Goal: Transaction & Acquisition: Purchase product/service

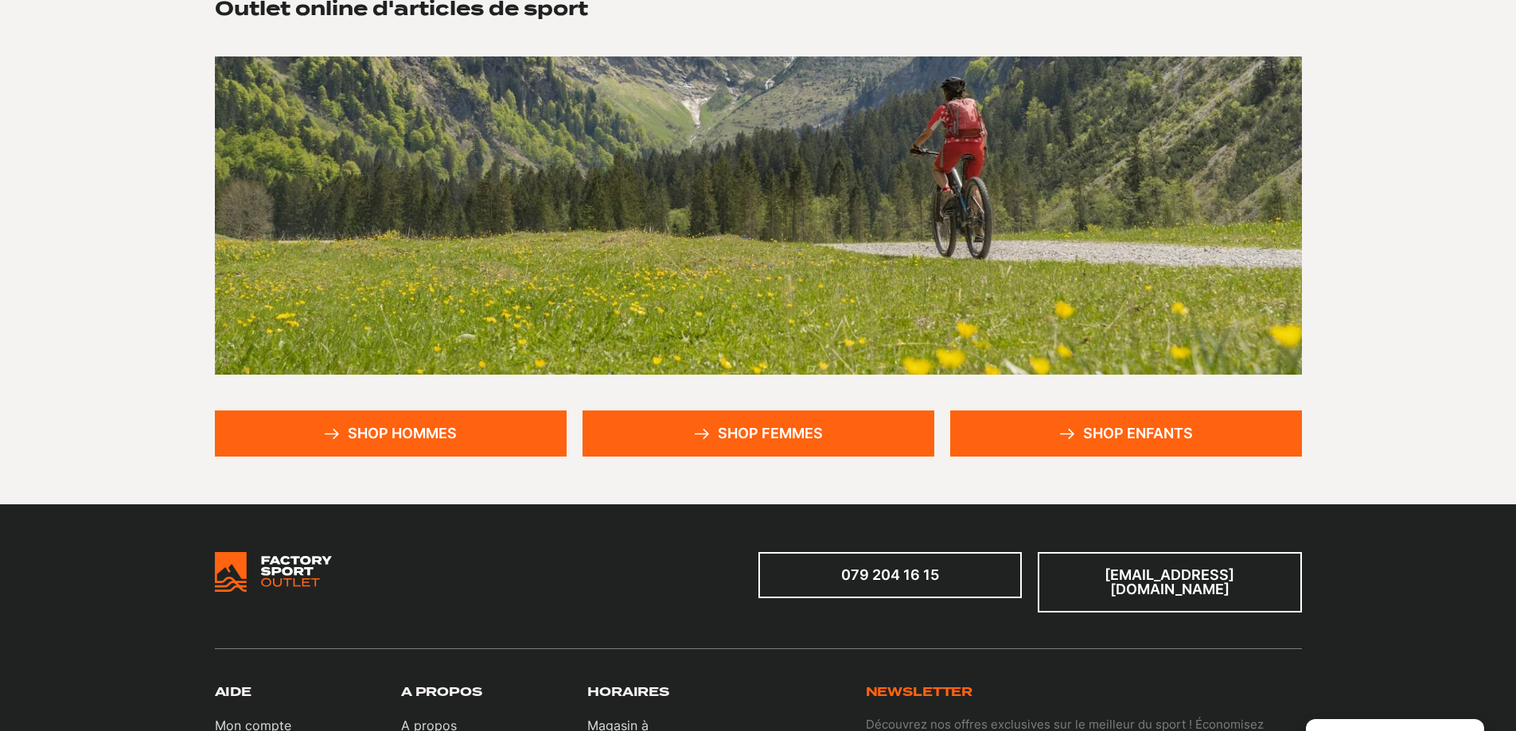
scroll to position [159, 0]
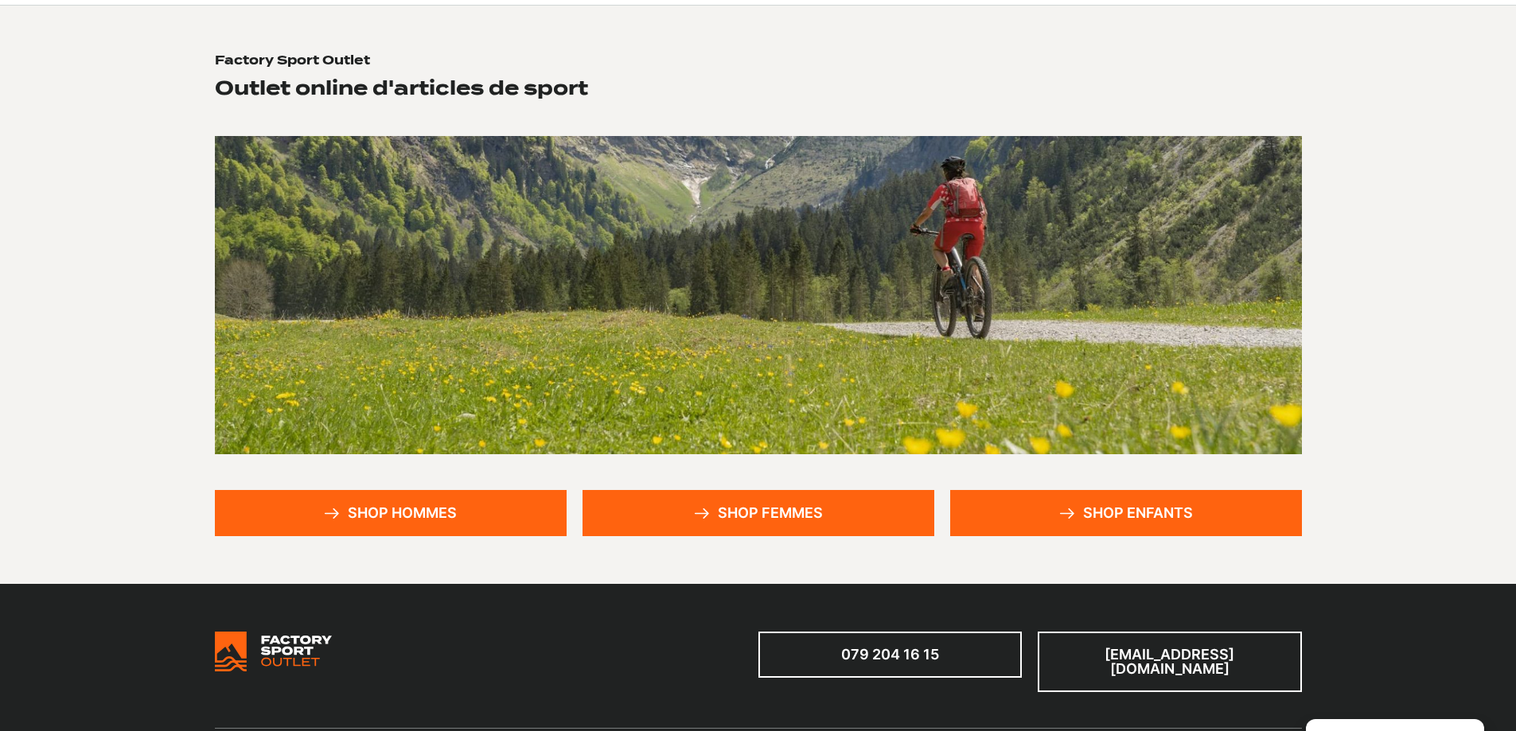
click at [362, 527] on link "Shop hommes" at bounding box center [391, 513] width 352 height 46
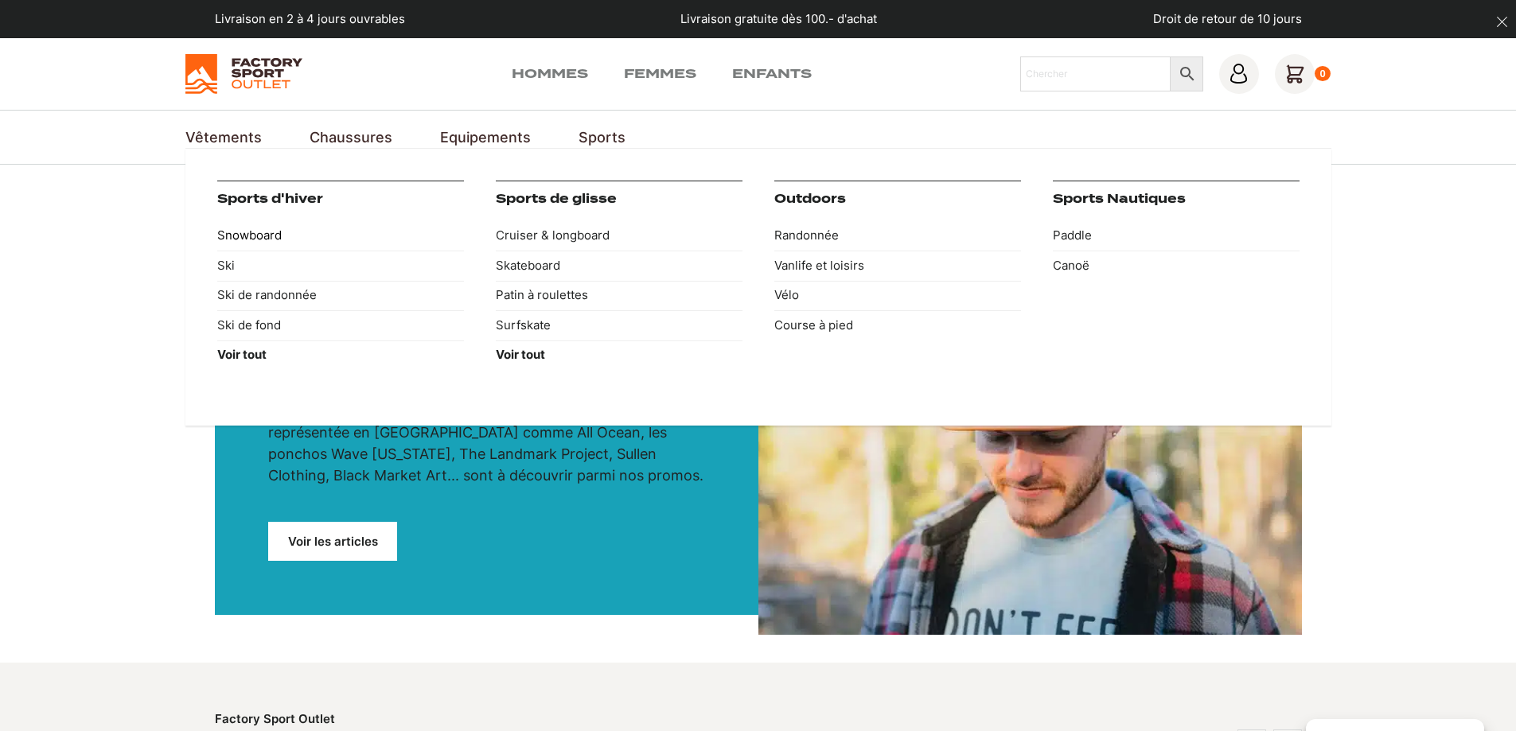
click at [255, 232] on link "Snowboard" at bounding box center [340, 236] width 247 height 30
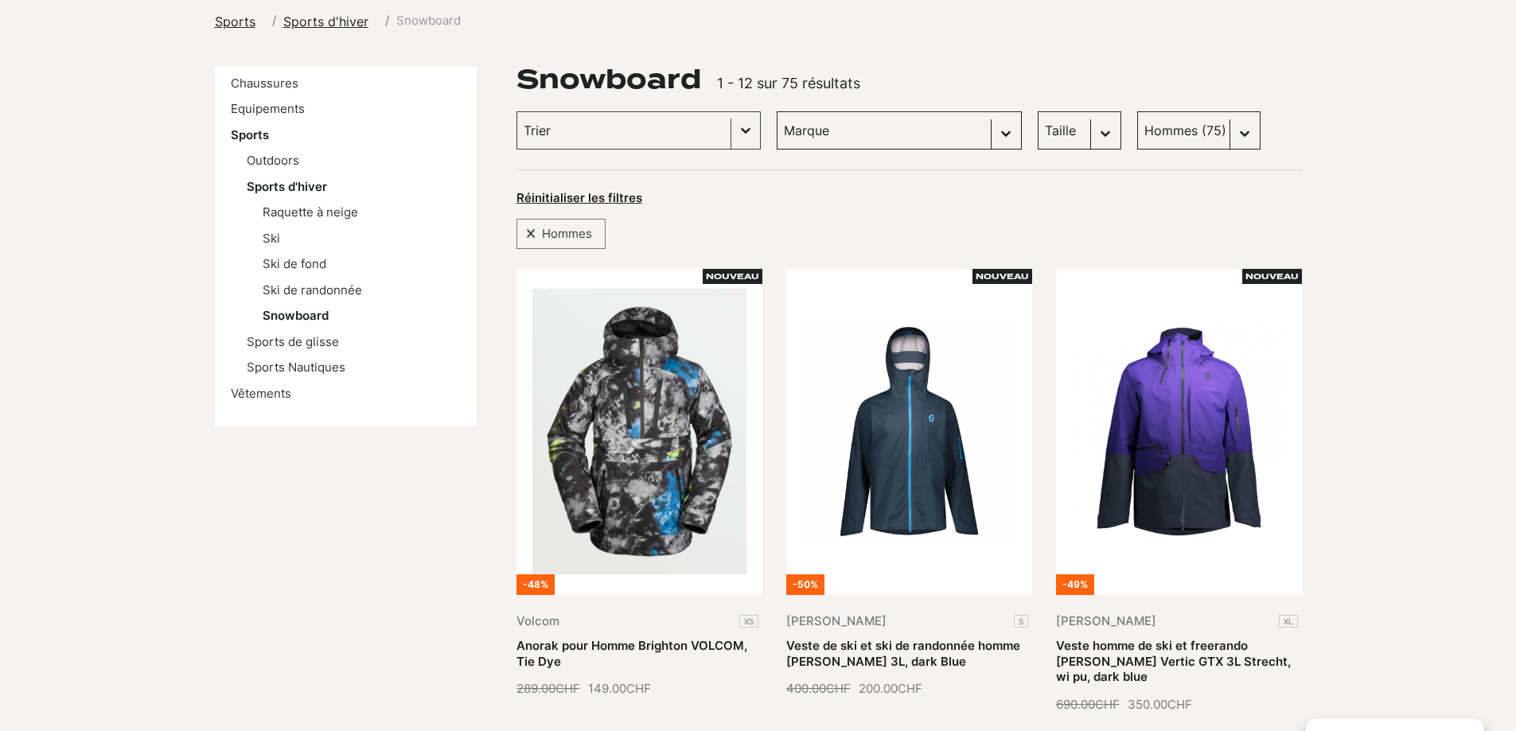
scroll to position [80, 0]
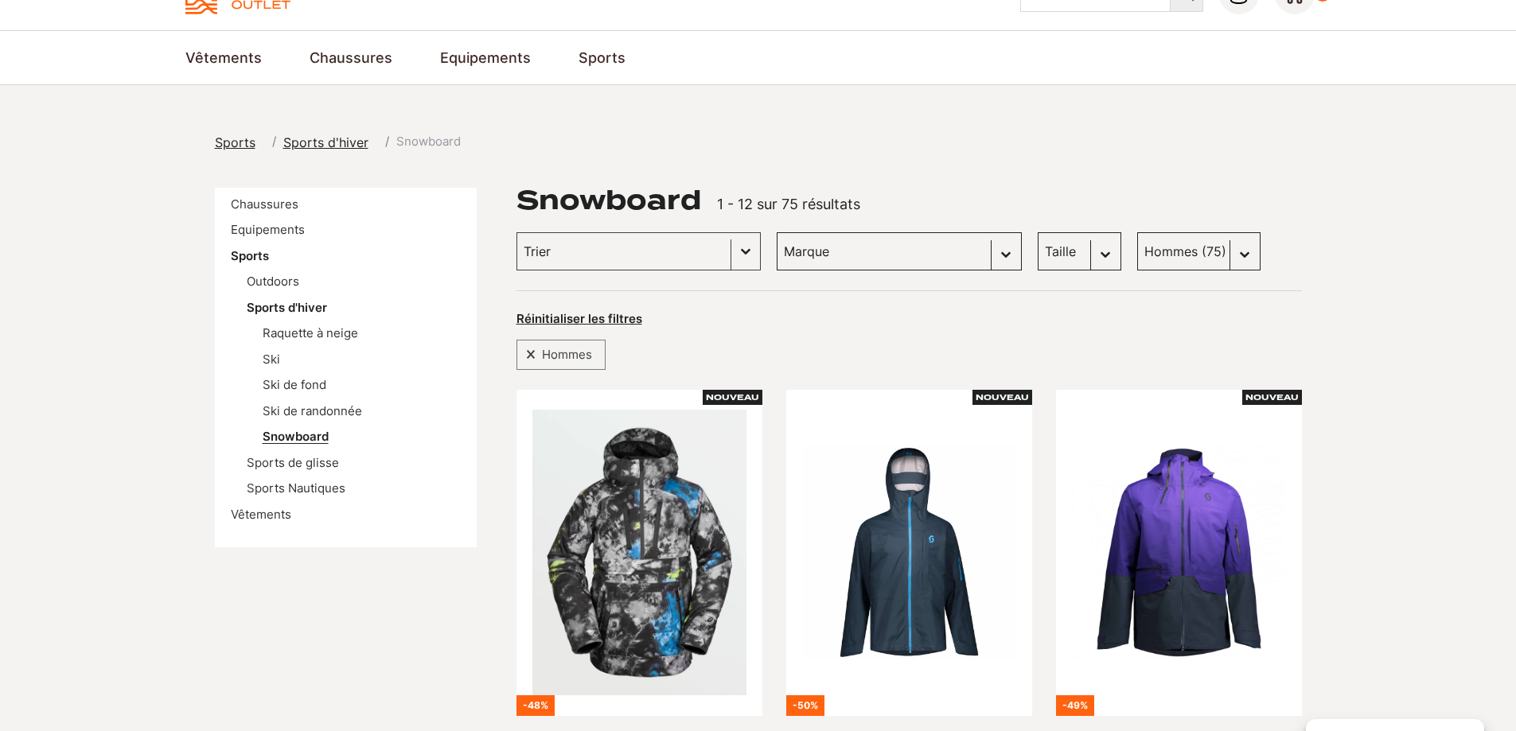
click at [312, 437] on link "Snowboard" at bounding box center [296, 436] width 66 height 15
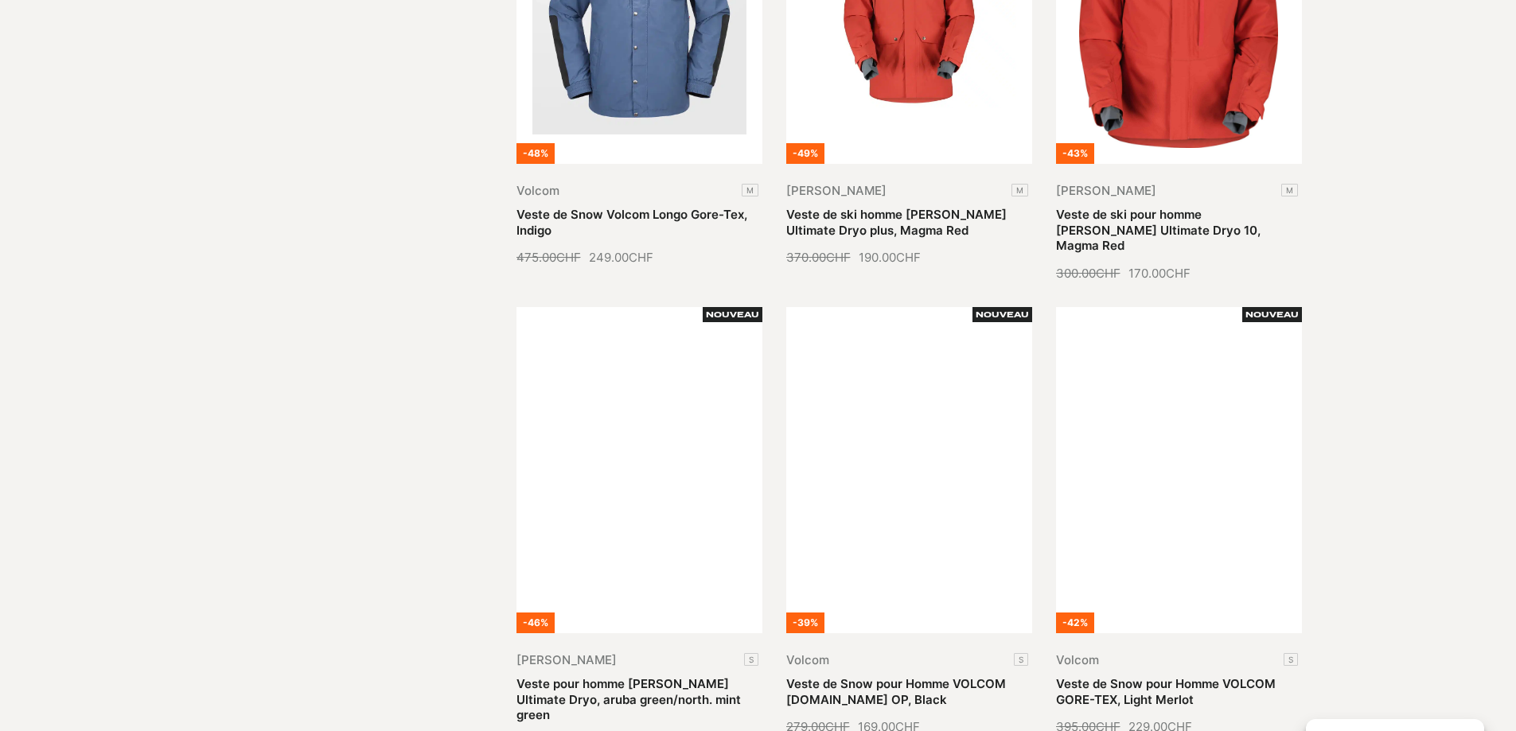
scroll to position [1805, 0]
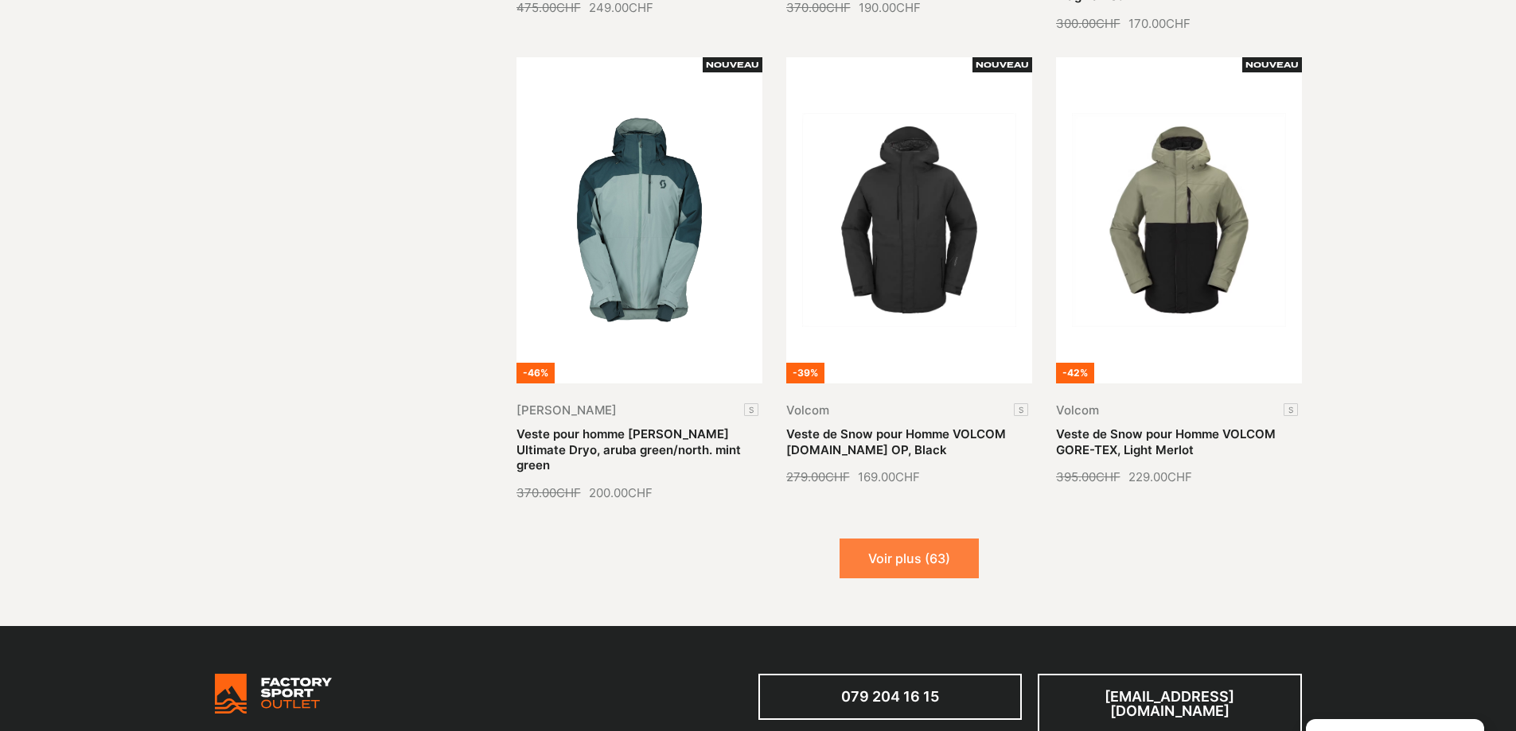
click at [936, 539] on button "Voir plus (63)" at bounding box center [909, 559] width 139 height 40
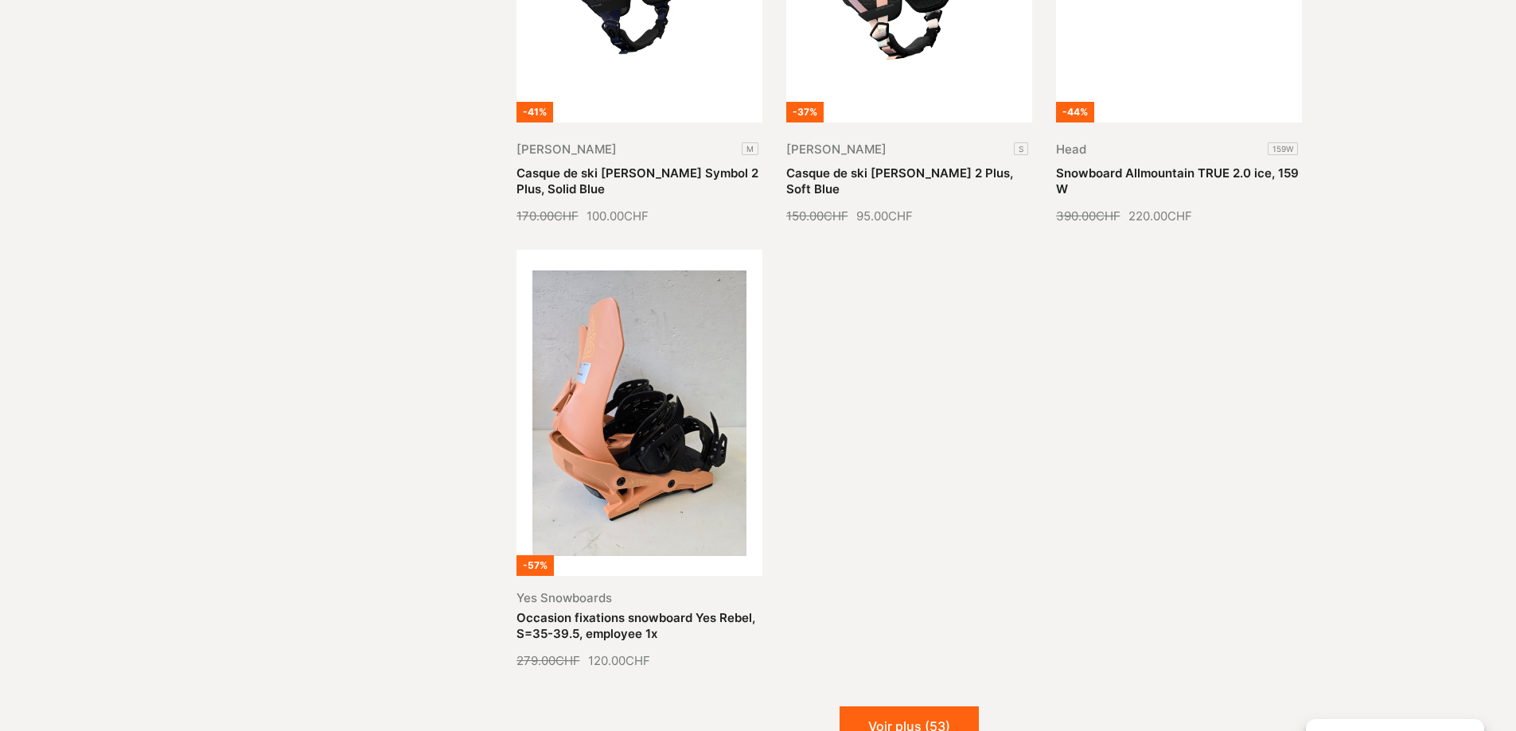
scroll to position [3467, 0]
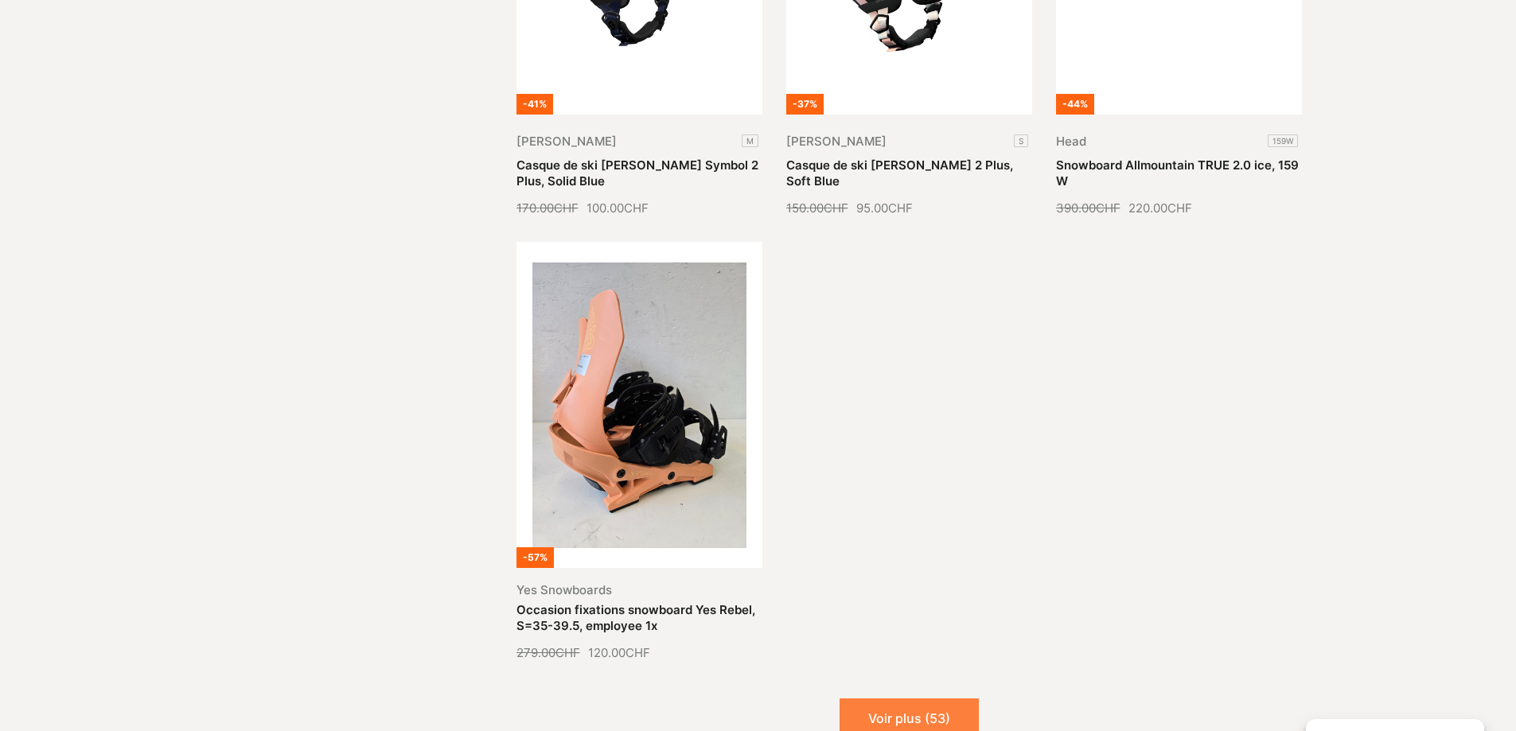
click at [922, 699] on button "Voir plus (53)" at bounding box center [909, 719] width 139 height 40
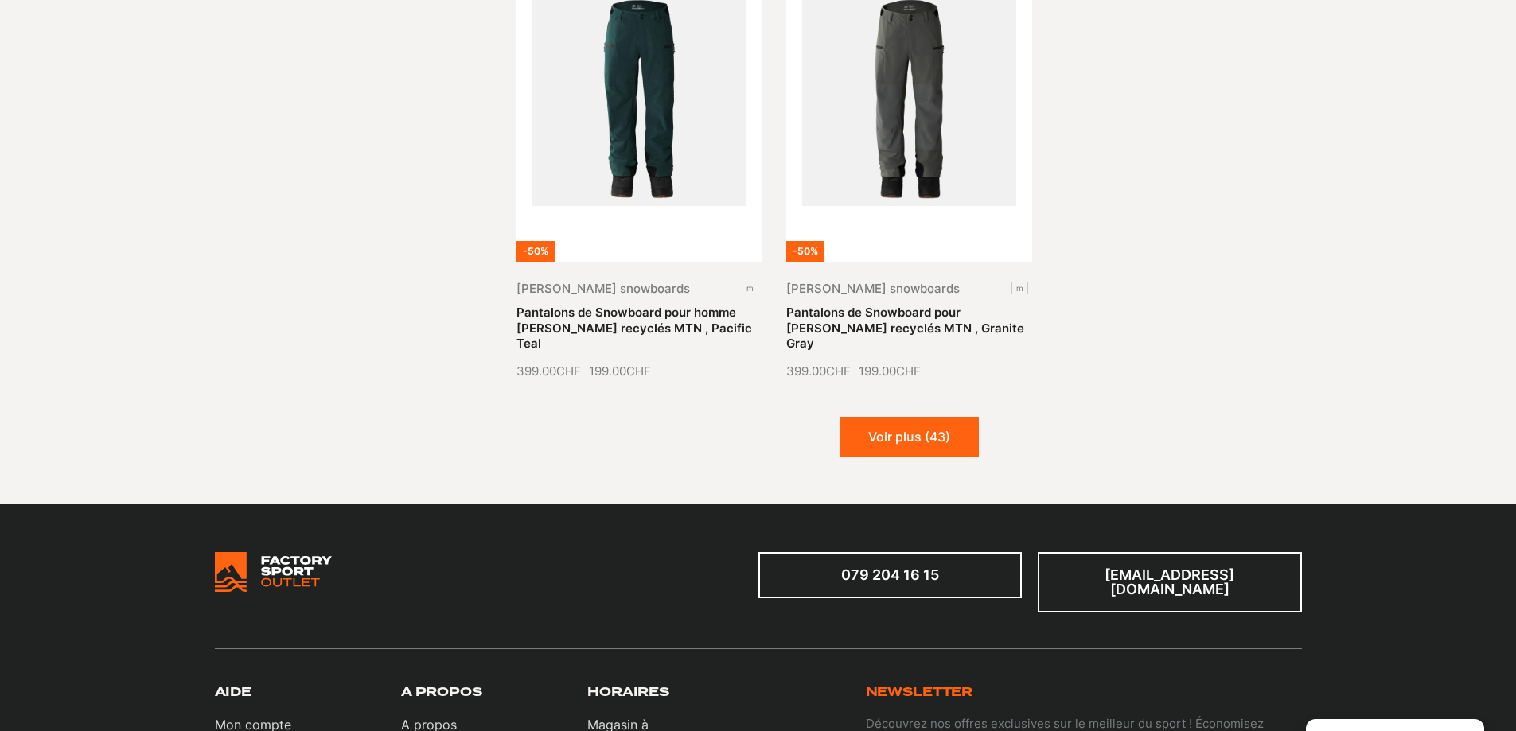
scroll to position [5165, 0]
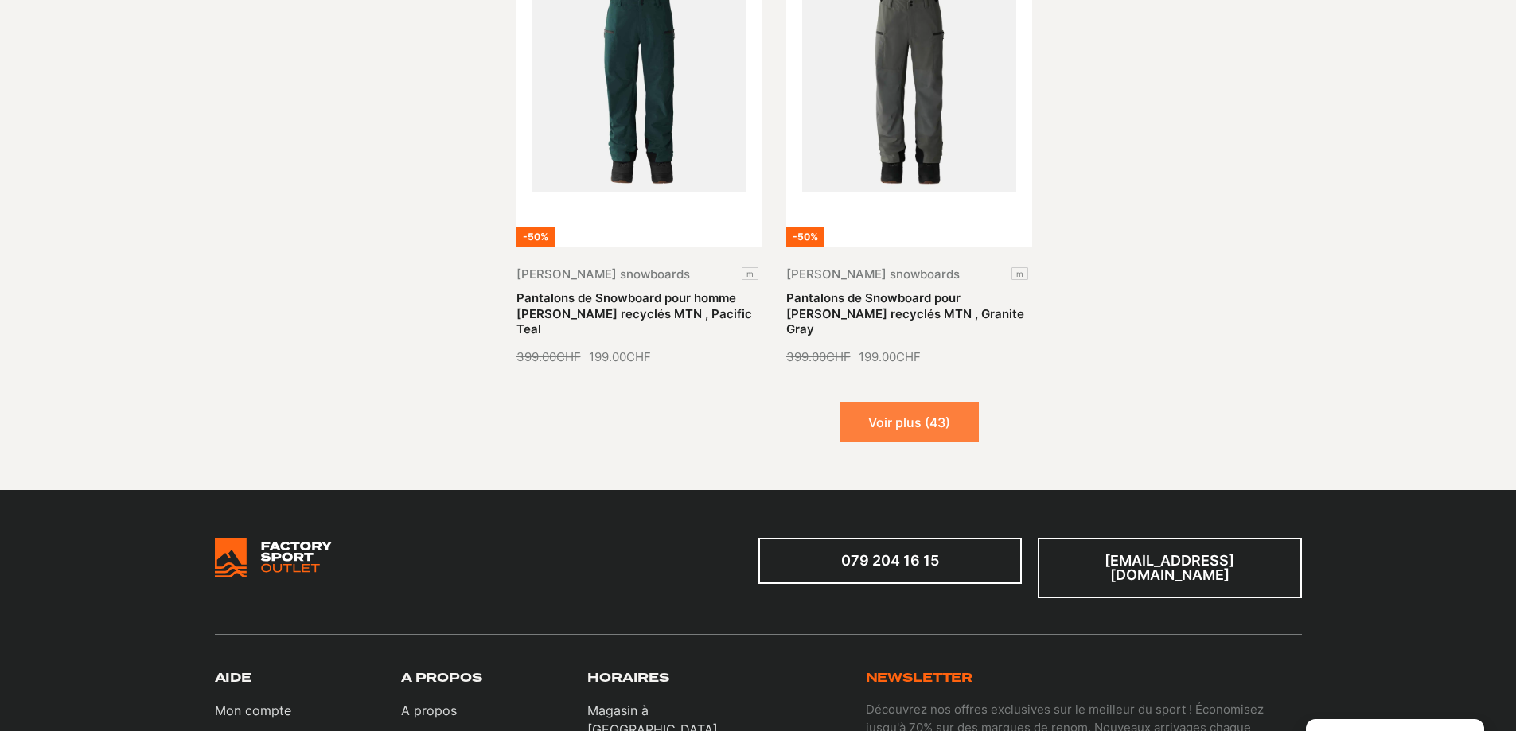
drag, startPoint x: 942, startPoint y: 345, endPoint x: 934, endPoint y: 344, distance: 8.9
click at [941, 403] on button "Voir plus (43)" at bounding box center [909, 423] width 139 height 40
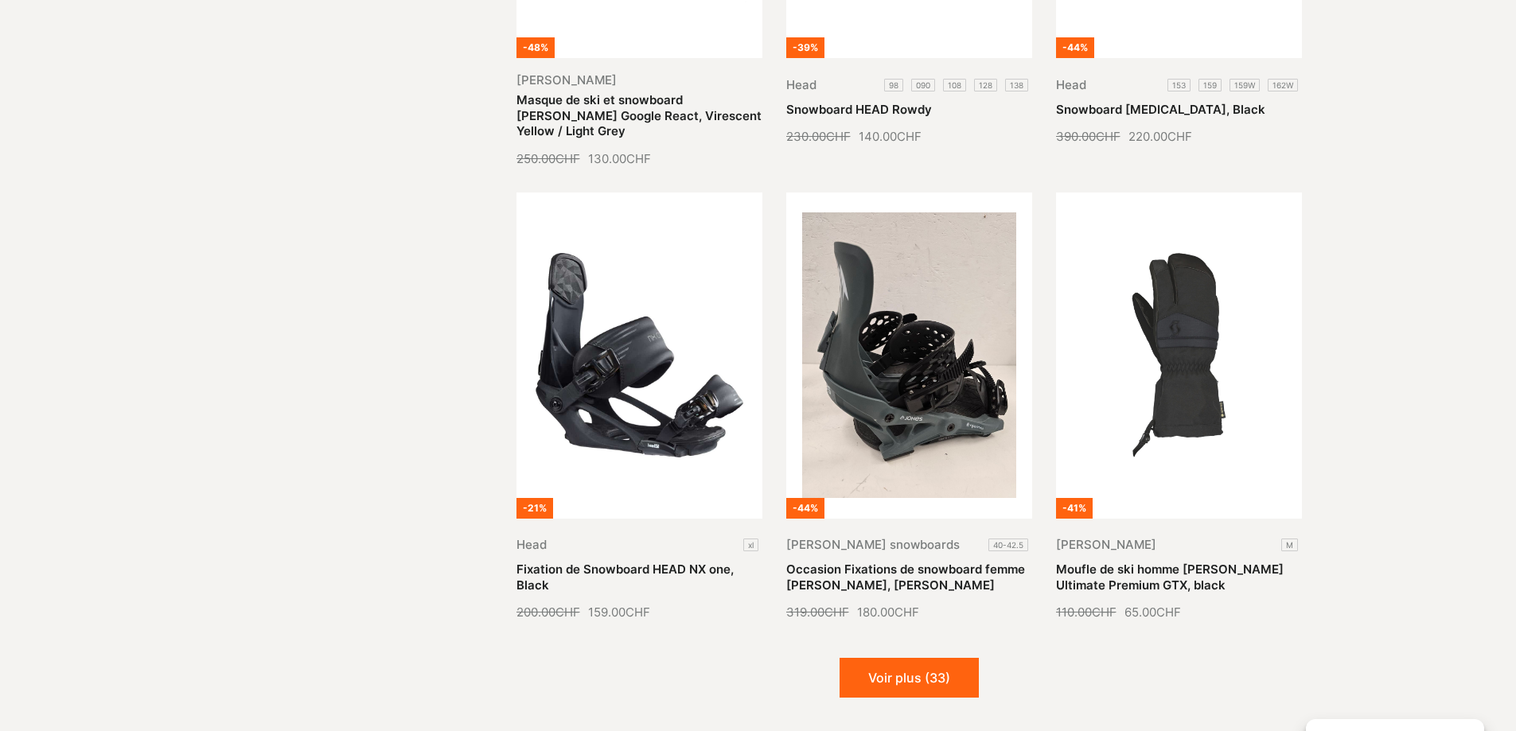
scroll to position [6380, 0]
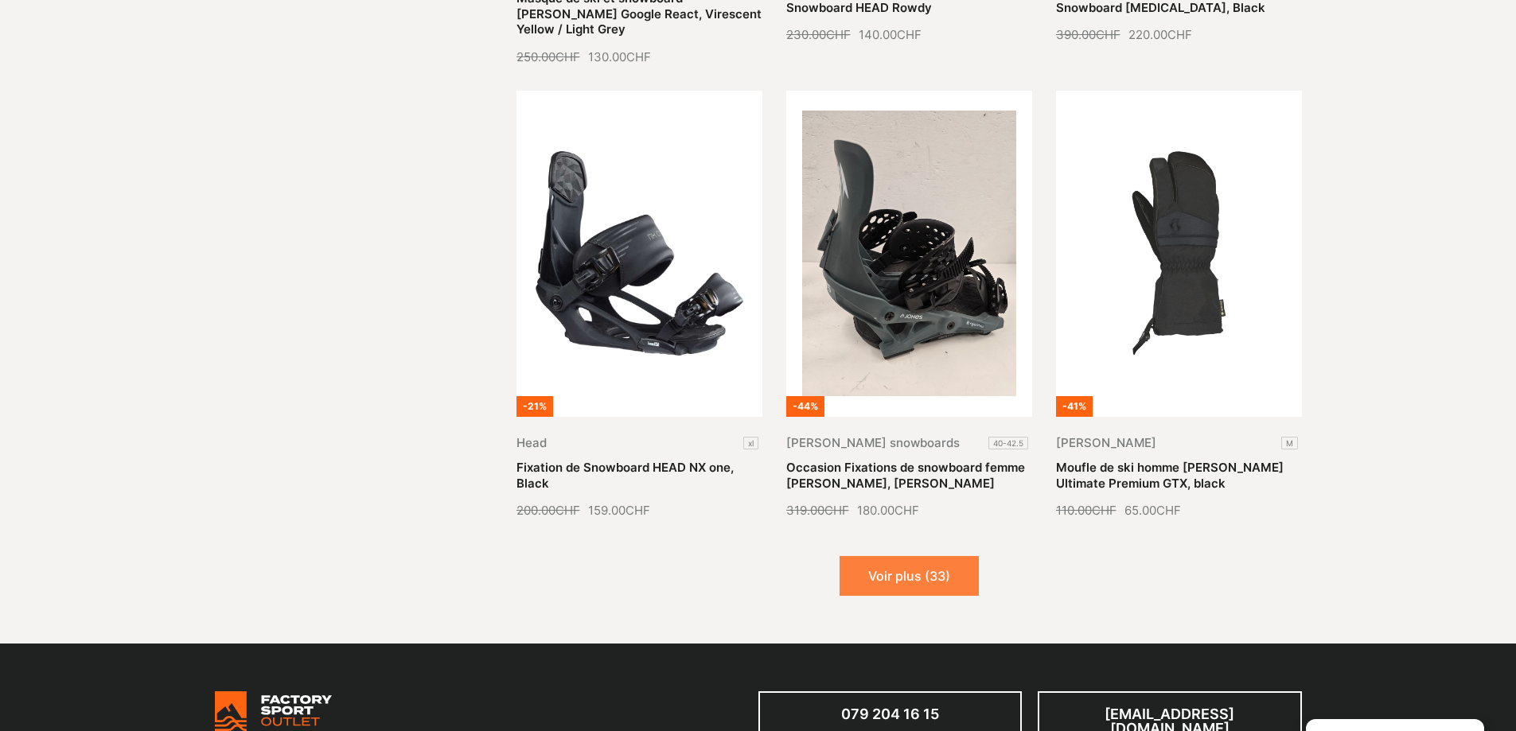
click at [954, 556] on button "Voir plus (33)" at bounding box center [909, 576] width 139 height 40
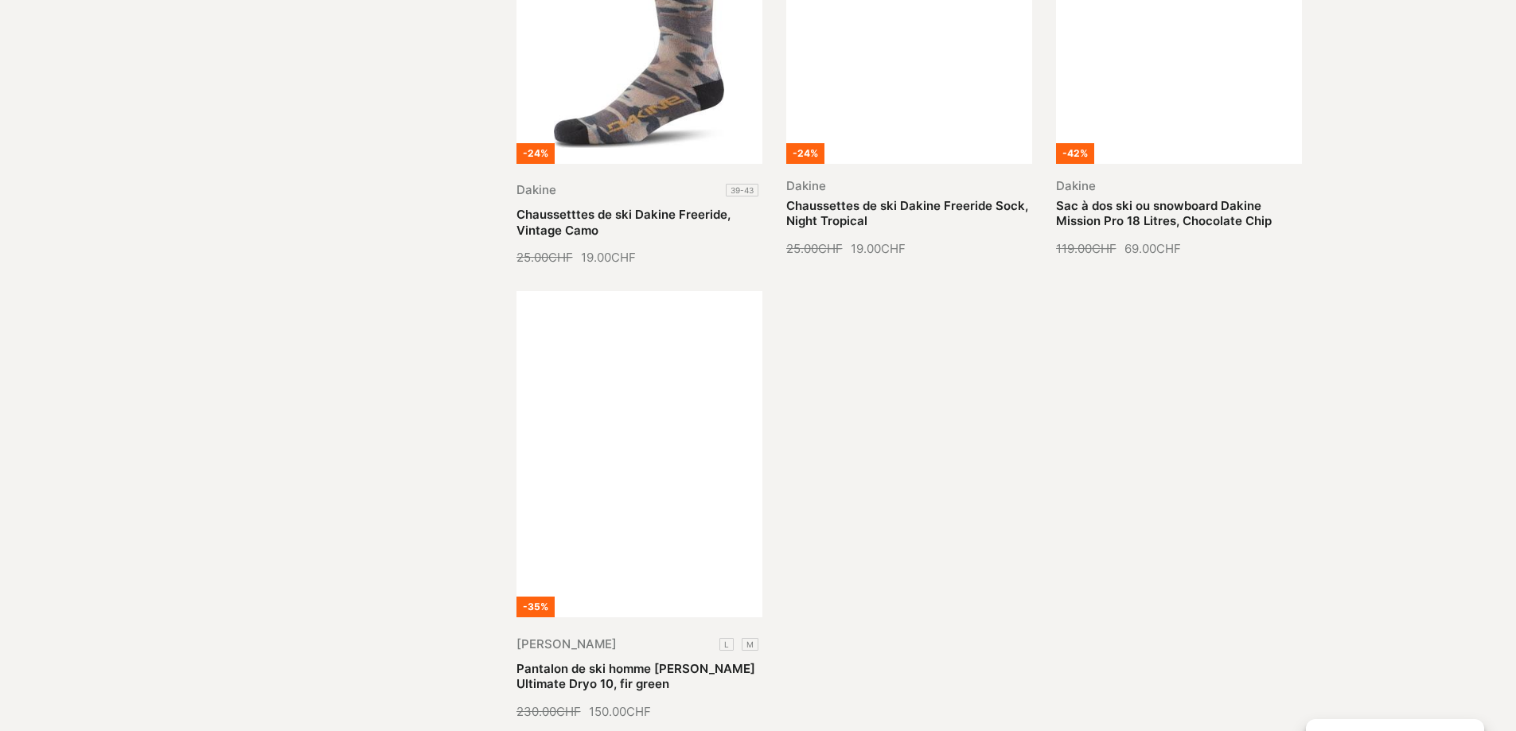
scroll to position [8130, 0]
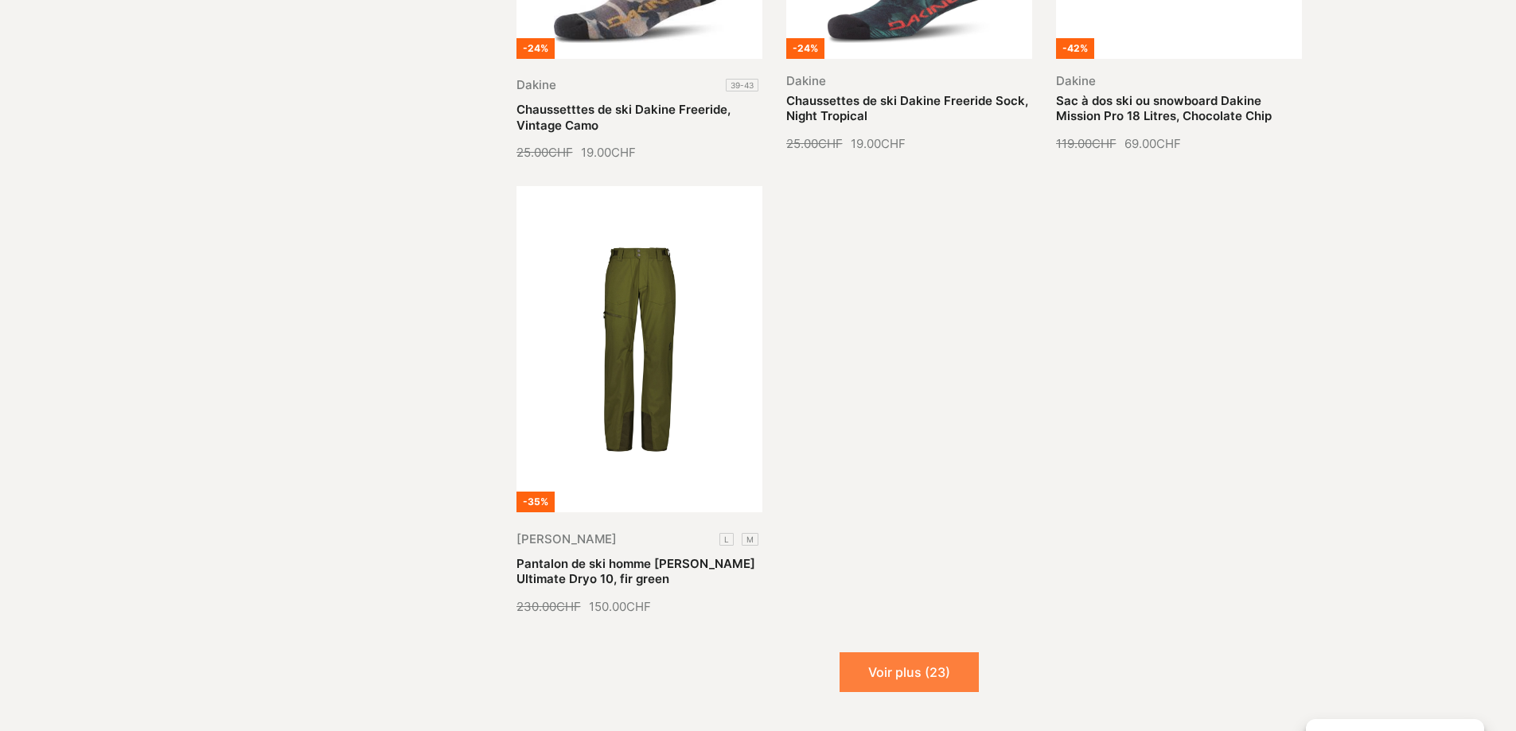
click at [923, 653] on button "Voir plus (23)" at bounding box center [909, 673] width 139 height 40
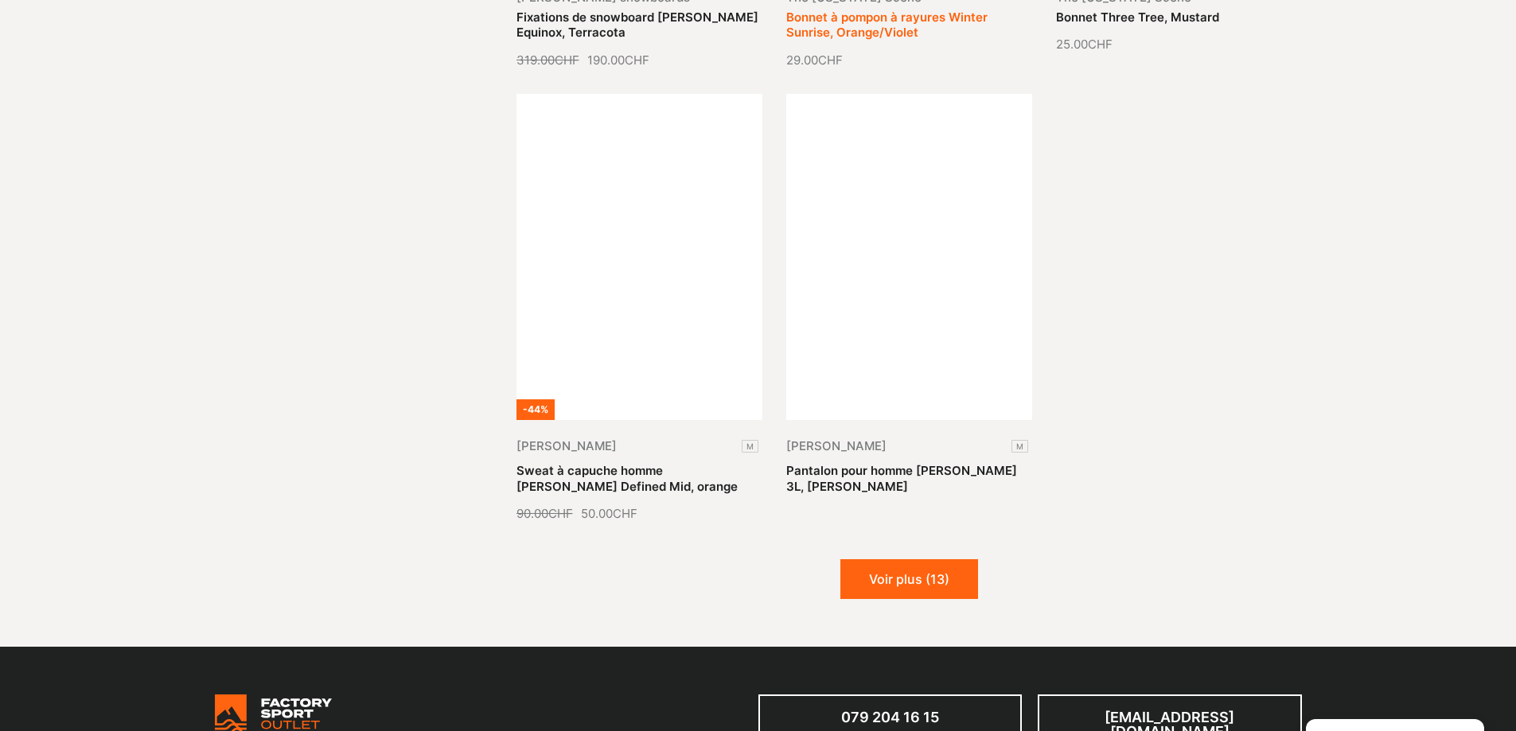
scroll to position [9643, 0]
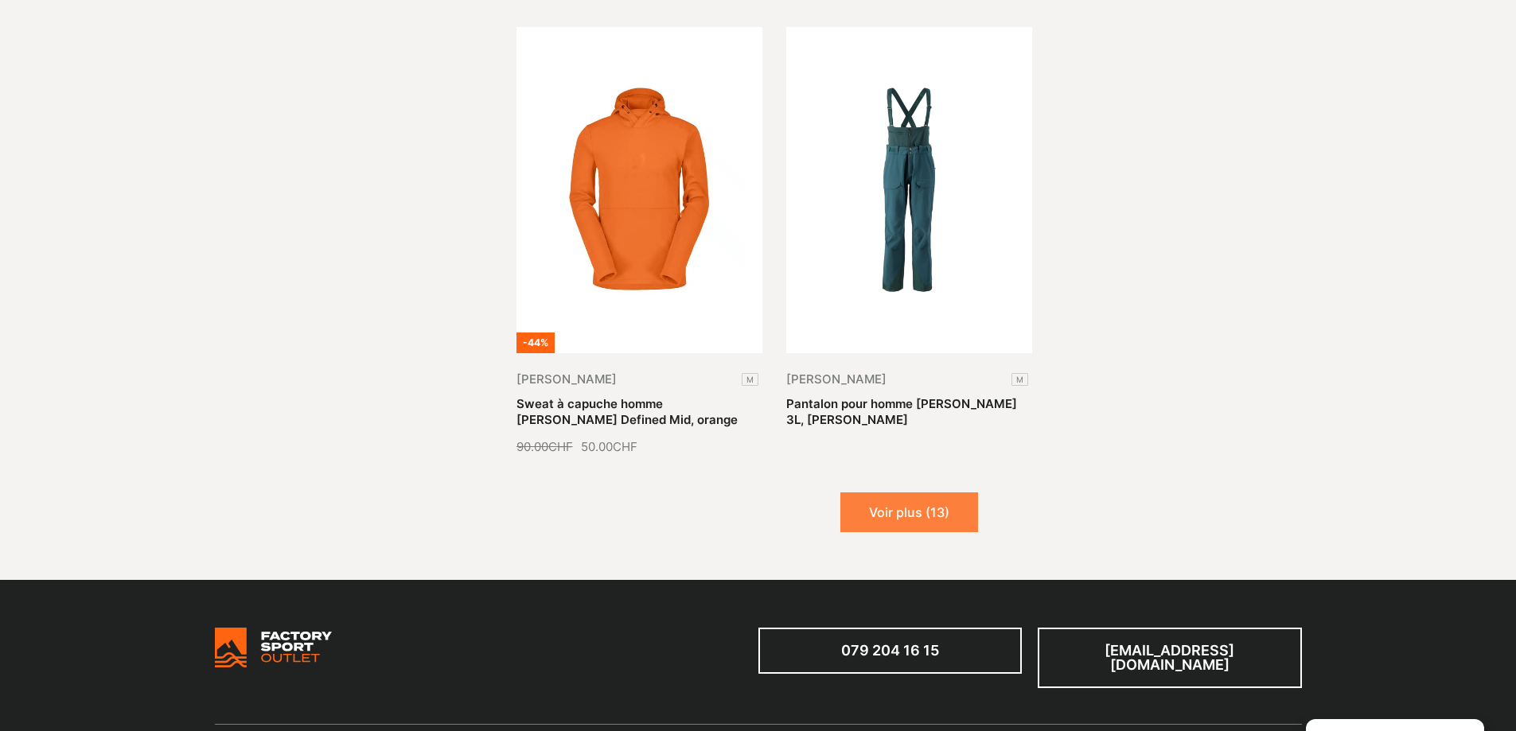
click at [944, 493] on button "Voir plus (13)" at bounding box center [909, 513] width 138 height 40
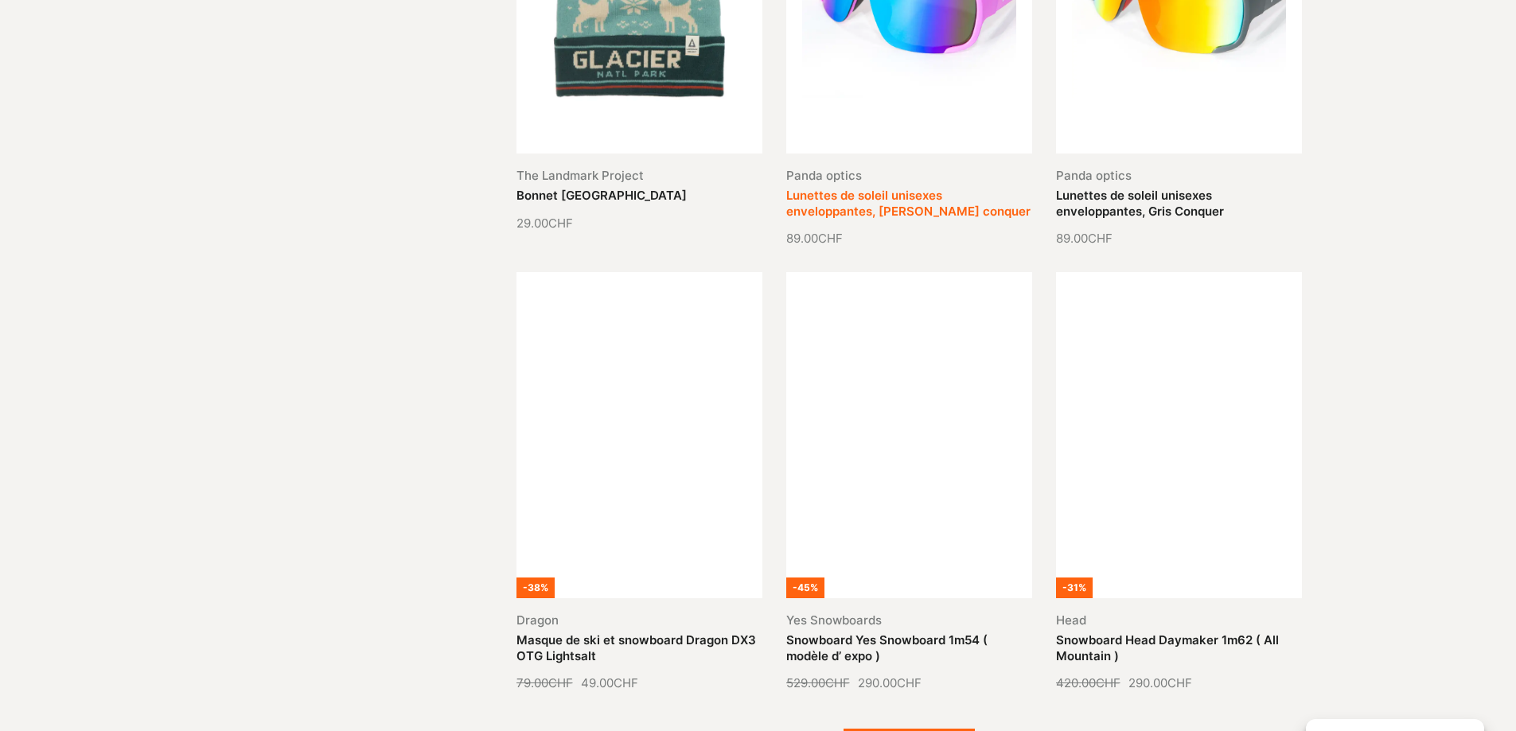
scroll to position [10757, 0]
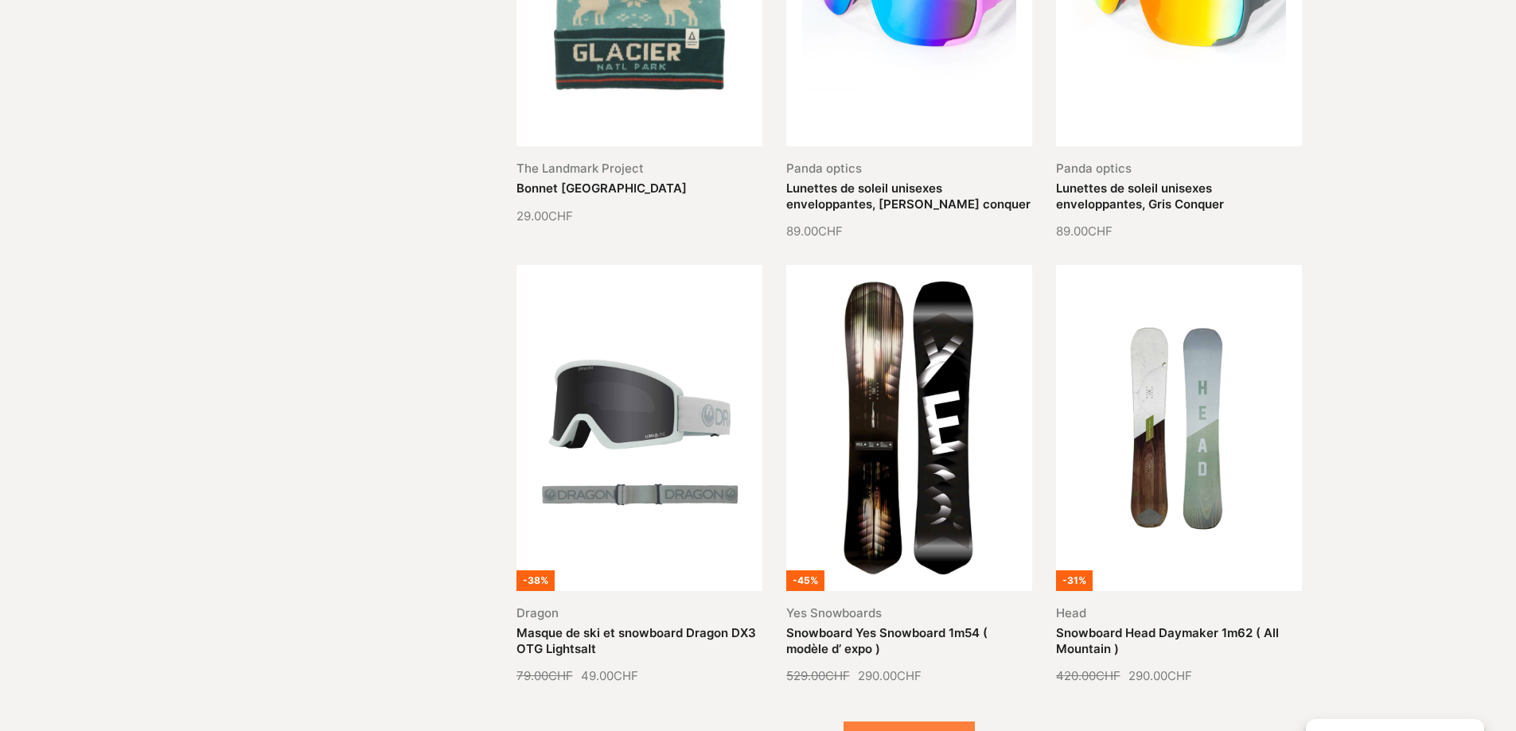
click at [893, 722] on button "Voir plus (3)" at bounding box center [909, 742] width 131 height 40
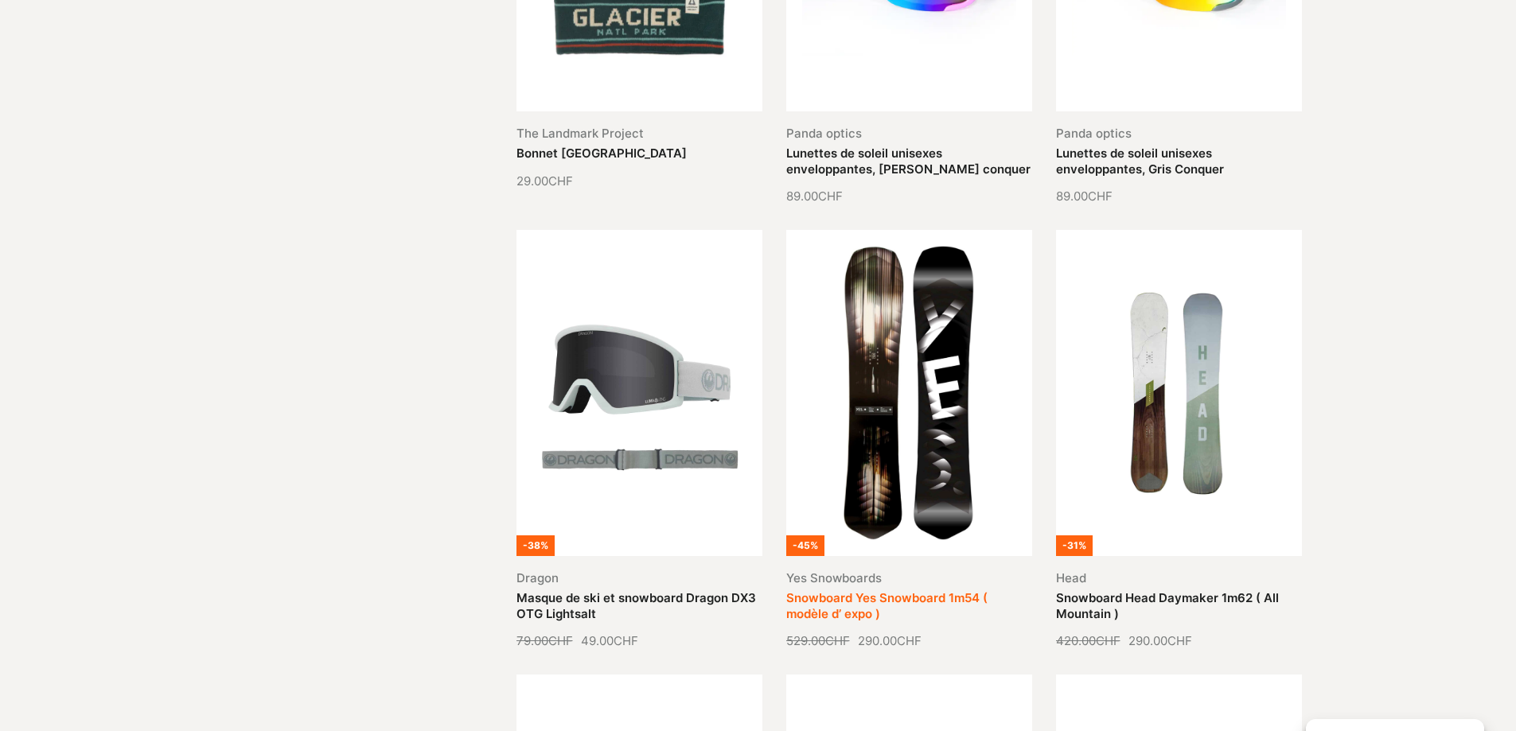
scroll to position [10677, 0]
